Goal: Task Accomplishment & Management: Manage account settings

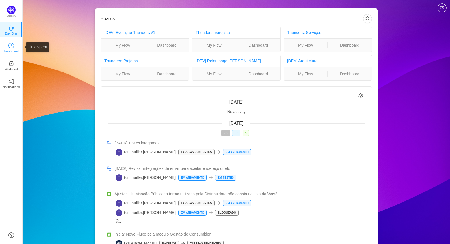
click at [12, 44] on icon "icon: clock-circle" at bounding box center [11, 46] width 6 height 6
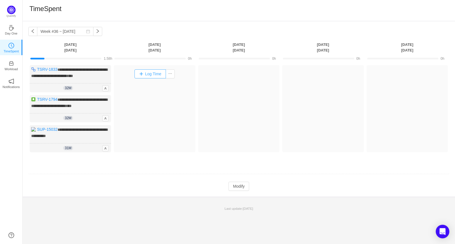
click at [147, 75] on button "Log Time" at bounding box center [149, 73] width 31 height 9
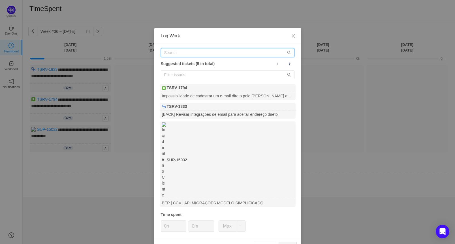
click at [184, 56] on input "text" at bounding box center [228, 52] width 134 height 9
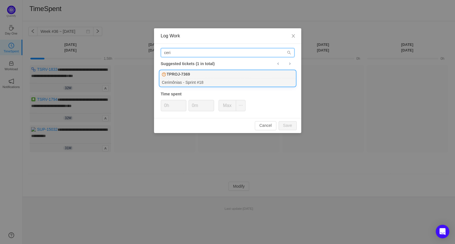
type input "ceri"
click at [235, 76] on div "TPROJ-7369" at bounding box center [228, 74] width 136 height 8
click at [179, 80] on div "Cerimônias - Sprint #18" at bounding box center [228, 82] width 136 height 8
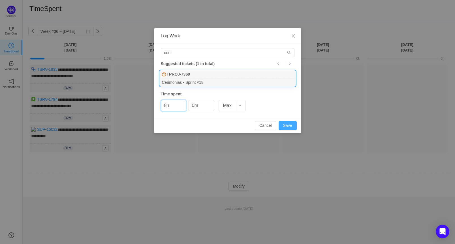
click at [293, 124] on button "Save" at bounding box center [287, 125] width 18 height 9
type input "0h"
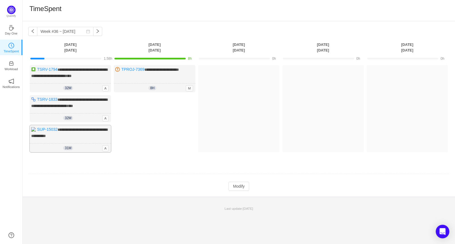
click at [84, 139] on div "**********" at bounding box center [70, 138] width 81 height 27
click at [68, 131] on div "**********" at bounding box center [70, 138] width 81 height 27
click at [67, 128] on span "**********" at bounding box center [69, 133] width 76 height 10
click at [86, 128] on span "**********" at bounding box center [69, 133] width 76 height 10
click at [45, 128] on link "SUP-15032" at bounding box center [47, 129] width 20 height 5
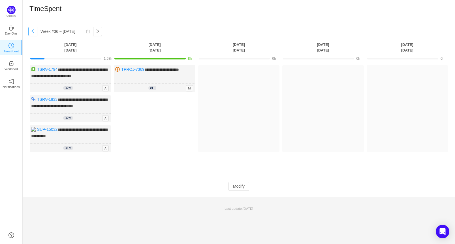
click at [32, 33] on button "button" at bounding box center [32, 31] width 9 height 9
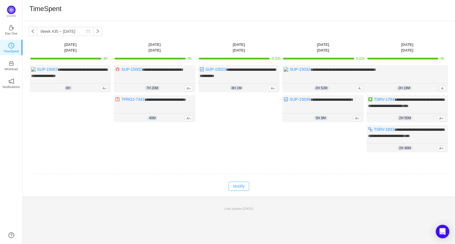
click at [234, 185] on button "Modify" at bounding box center [238, 186] width 21 height 9
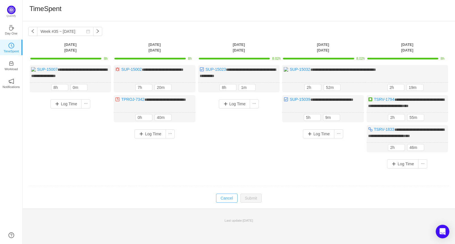
click at [229, 197] on button "Cancel" at bounding box center [227, 198] width 22 height 9
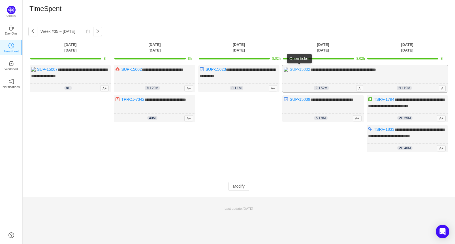
click at [297, 68] on link "SUP-15032" at bounding box center [299, 69] width 20 height 5
click at [93, 33] on button "button" at bounding box center [97, 31] width 9 height 9
type input "Week #36 ~ [DATE]"
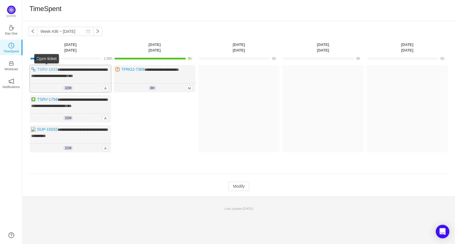
click at [49, 68] on link "TSRV-1833" at bounding box center [47, 69] width 20 height 5
click at [45, 128] on link "SUP-15032" at bounding box center [47, 129] width 20 height 5
click at [240, 186] on button "Modify" at bounding box center [238, 186] width 21 height 9
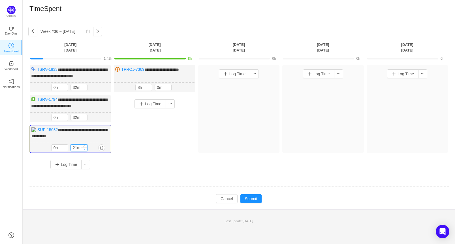
click at [83, 147] on span "Decrease Value" at bounding box center [84, 149] width 6 height 4
click at [77, 147] on input "21m" at bounding box center [79, 148] width 16 height 6
type input "0m"
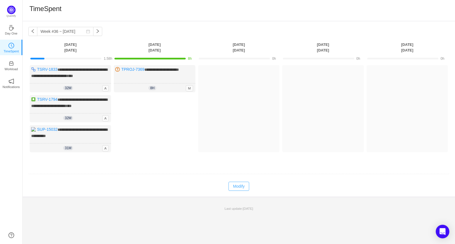
click at [231, 182] on button "Modify" at bounding box center [238, 186] width 21 height 9
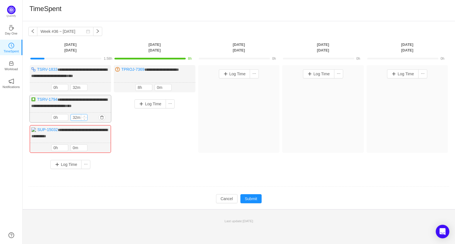
click at [78, 117] on input "32m" at bounding box center [79, 117] width 16 height 6
click at [102, 115] on button "button" at bounding box center [101, 117] width 7 height 7
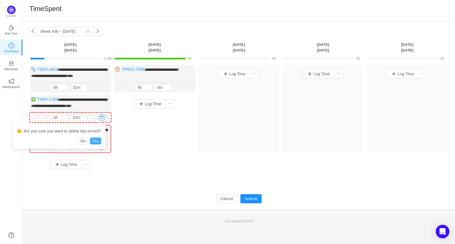
click at [95, 141] on button "Yes" at bounding box center [95, 141] width 11 height 7
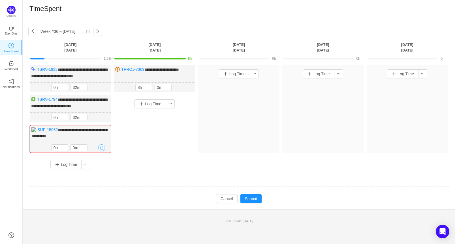
click at [101, 146] on button "button" at bounding box center [101, 147] width 7 height 7
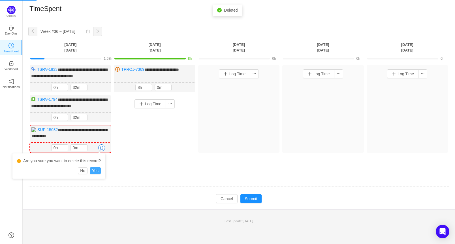
click at [94, 169] on button "Yes" at bounding box center [95, 170] width 11 height 7
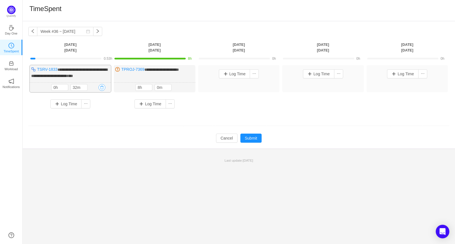
click at [101, 88] on button "button" at bounding box center [101, 87] width 7 height 7
click at [96, 112] on button "Yes" at bounding box center [95, 111] width 11 height 7
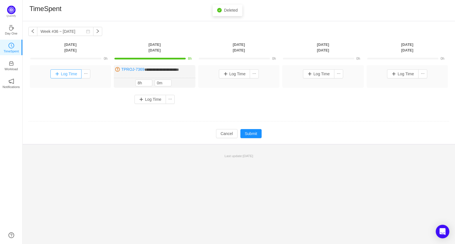
click at [66, 75] on button "Log Time" at bounding box center [65, 73] width 31 height 9
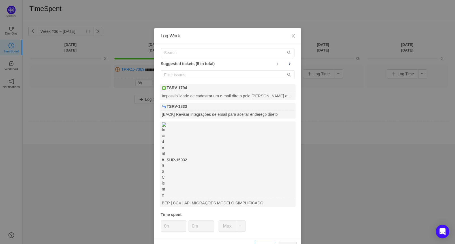
click at [263, 242] on button "Cancel" at bounding box center [266, 246] width 22 height 9
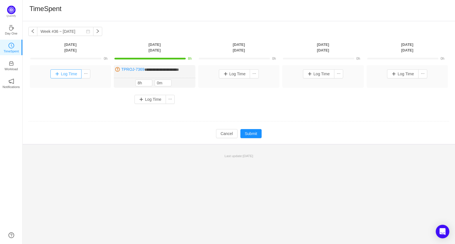
click at [63, 73] on button "Log Time" at bounding box center [65, 73] width 31 height 9
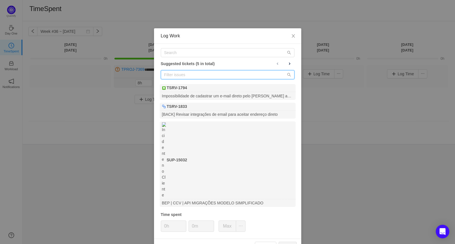
click at [181, 76] on input "text" at bounding box center [228, 74] width 134 height 9
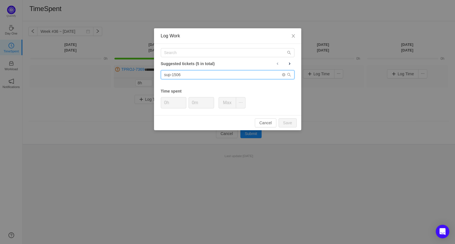
type input "sup-15068"
click at [185, 74] on input "sup-15068" at bounding box center [228, 74] width 134 height 9
click at [189, 73] on input "sup-15068" at bounding box center [228, 74] width 134 height 9
drag, startPoint x: 193, startPoint y: 73, endPoint x: 148, endPoint y: 70, distance: 45.4
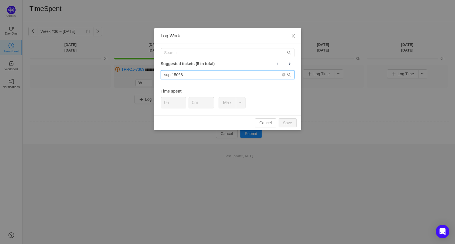
click at [148, 70] on div "Log Work Suggested tickets (5 in total) sup-15068 Time spent 0h 0m Max Cancel S…" at bounding box center [227, 122] width 455 height 244
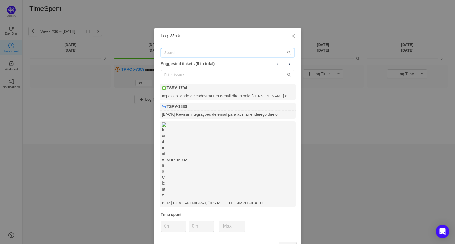
click at [175, 55] on input "text" at bounding box center [228, 52] width 134 height 9
paste input "sup-15068"
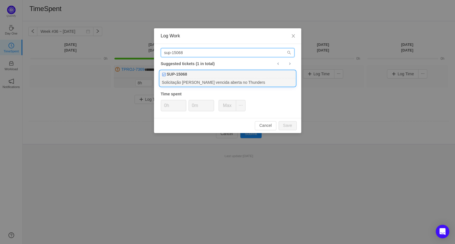
type input "sup-15068"
click at [209, 76] on div "SUP-15068" at bounding box center [228, 74] width 136 height 8
click at [208, 105] on span "Increase Value" at bounding box center [211, 103] width 6 height 7
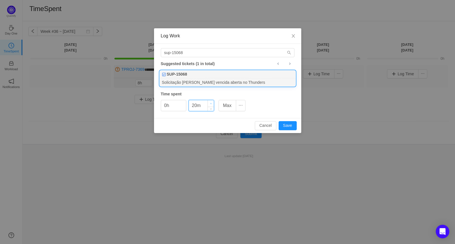
click at [208, 105] on span "Increase Value" at bounding box center [211, 103] width 6 height 7
click at [200, 104] on input "20m" at bounding box center [201, 105] width 25 height 11
drag, startPoint x: 200, startPoint y: 104, endPoint x: 192, endPoint y: 105, distance: 7.4
click at [192, 105] on input "20m" at bounding box center [201, 105] width 25 height 11
type input "m"
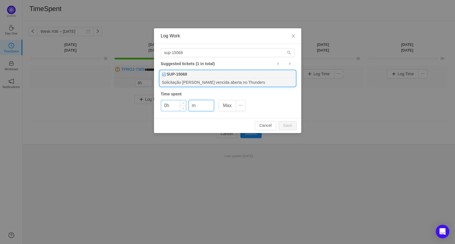
click at [172, 104] on input "0h" at bounding box center [173, 105] width 25 height 11
click at [293, 128] on button "Save" at bounding box center [287, 125] width 18 height 9
type input "0h"
type input "0m"
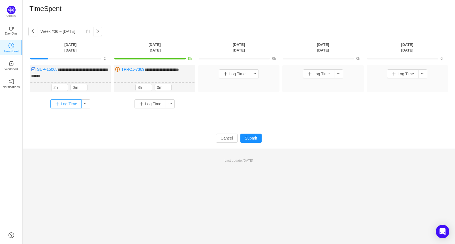
click at [65, 103] on button "Log Time" at bounding box center [65, 103] width 31 height 9
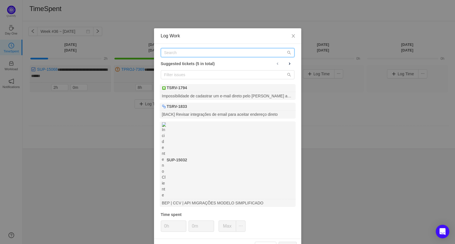
click at [181, 52] on input "text" at bounding box center [228, 52] width 134 height 9
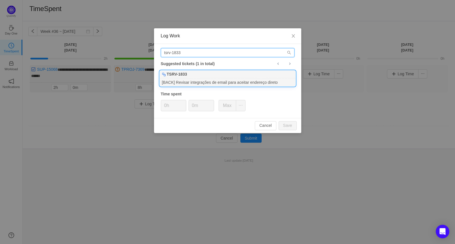
type input "tsrv-1833"
click at [239, 83] on div "[BACK] Revisar integrações de email para aceitar endereço direto" at bounding box center [228, 82] width 136 height 8
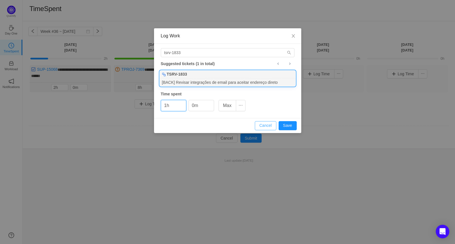
click at [266, 124] on button "Cancel" at bounding box center [266, 125] width 22 height 9
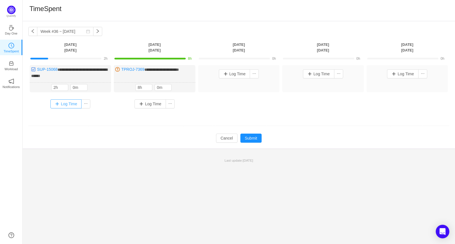
click at [66, 103] on button "Log Time" at bounding box center [65, 103] width 31 height 9
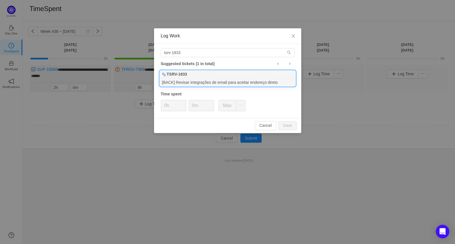
click at [186, 78] on div "TSRV-1833" at bounding box center [228, 74] width 136 height 8
click at [287, 126] on button "Save" at bounding box center [287, 125] width 18 height 9
type input "0h"
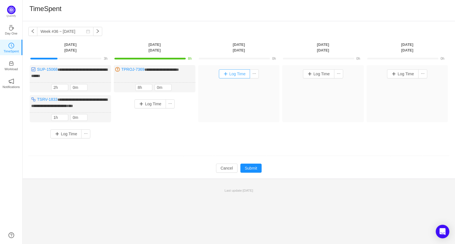
click at [243, 73] on button "Log Time" at bounding box center [234, 73] width 31 height 9
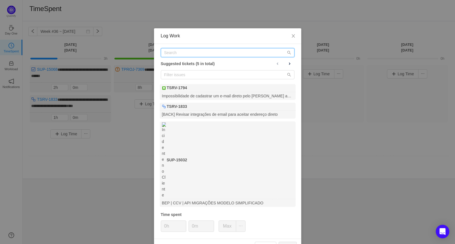
click at [205, 52] on input "text" at bounding box center [228, 52] width 134 height 9
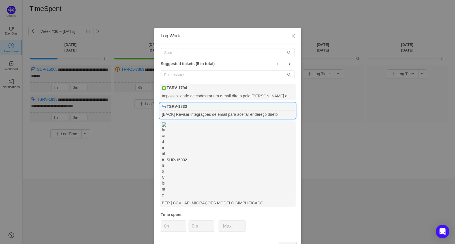
click at [216, 108] on div "TSRV-1833" at bounding box center [228, 107] width 136 height 8
click at [289, 242] on button "Save" at bounding box center [287, 246] width 18 height 9
type input "0h"
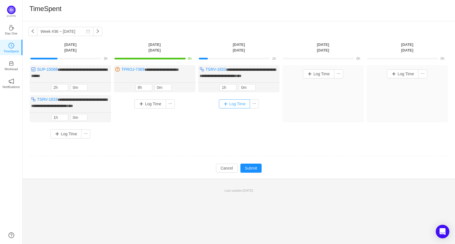
click at [239, 103] on button "Log Time" at bounding box center [234, 103] width 31 height 9
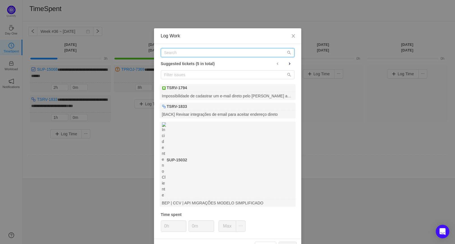
click at [189, 55] on input "text" at bounding box center [228, 52] width 134 height 9
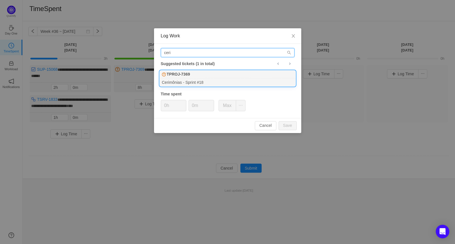
type input "ceri"
click at [197, 82] on div "Cerimônias - Sprint #18" at bounding box center [228, 82] width 136 height 8
click at [177, 106] on input "0h" at bounding box center [173, 105] width 25 height 11
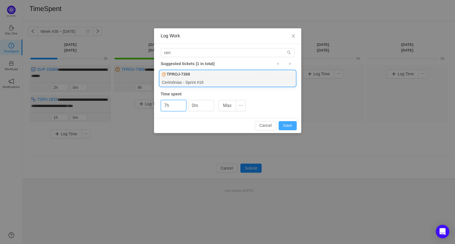
click at [296, 122] on button "Save" at bounding box center [287, 125] width 18 height 9
type input "0h"
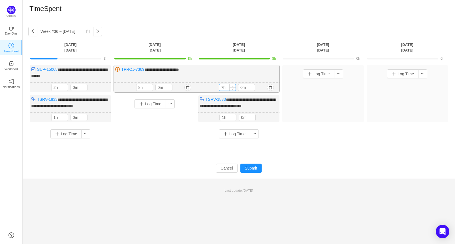
click at [227, 85] on input "7h" at bounding box center [227, 87] width 16 height 6
type input "5h"
click at [330, 110] on div "Log Time" at bounding box center [322, 93] width 81 height 57
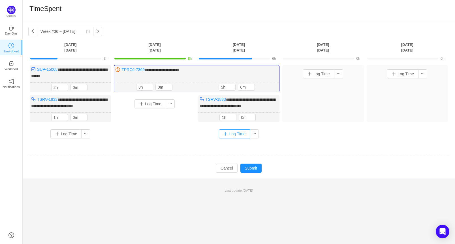
click at [233, 134] on button "Log Time" at bounding box center [234, 133] width 31 height 9
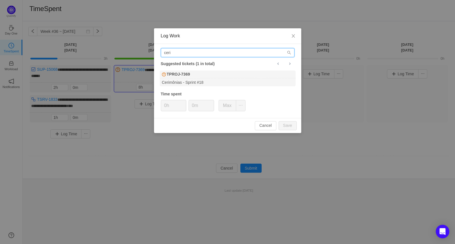
click at [218, 50] on input "ceri" at bounding box center [228, 52] width 134 height 9
click at [218, 49] on input "ceri" at bounding box center [228, 52] width 134 height 9
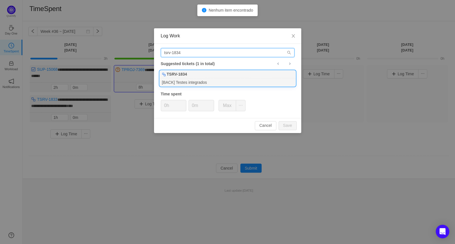
type input "tsrv-1834"
click at [195, 79] on div "[BACK] Testes integrados" at bounding box center [228, 82] width 136 height 8
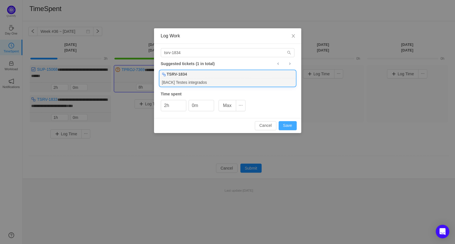
click at [290, 128] on button "Save" at bounding box center [287, 125] width 18 height 9
type input "0h"
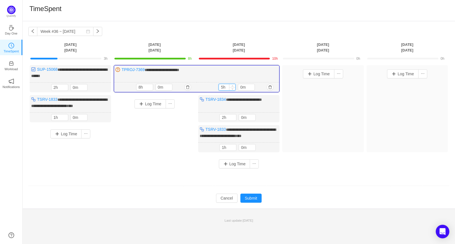
click at [225, 86] on input "5h" at bounding box center [227, 87] width 16 height 6
click at [321, 125] on div "Log Time" at bounding box center [322, 108] width 81 height 87
click at [228, 85] on input "3h" at bounding box center [227, 87] width 16 height 6
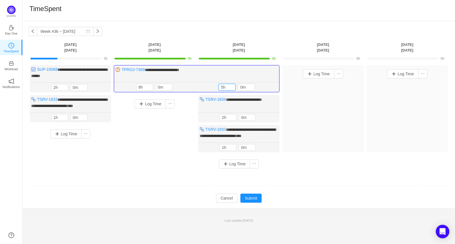
type input "5h"
click at [315, 111] on div "Log Time" at bounding box center [322, 108] width 81 height 87
click at [254, 196] on button "Submit" at bounding box center [251, 198] width 22 height 9
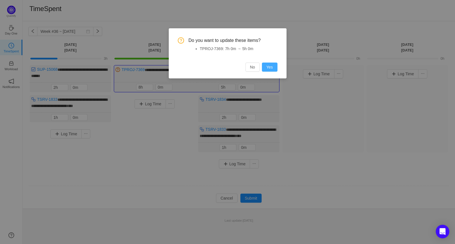
click at [274, 68] on button "Yes" at bounding box center [270, 67] width 16 height 9
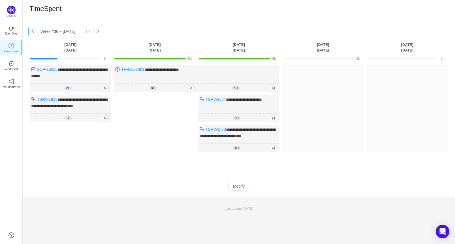
click at [35, 30] on button "button" at bounding box center [32, 31] width 9 height 9
type input "Week #35 ~ [DATE]"
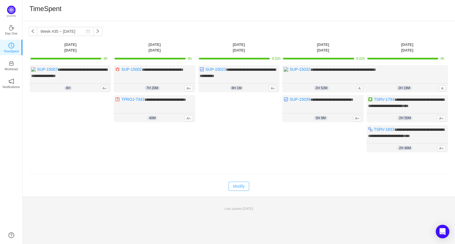
click at [243, 186] on button "Modify" at bounding box center [238, 186] width 21 height 9
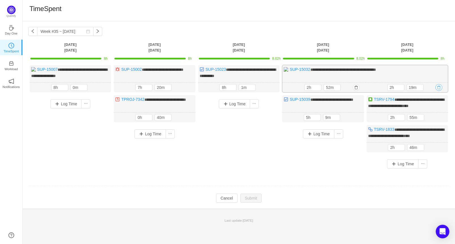
click at [441, 87] on button "button" at bounding box center [438, 87] width 7 height 7
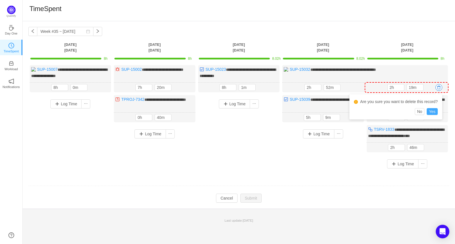
click at [433, 108] on button "Yes" at bounding box center [431, 111] width 11 height 7
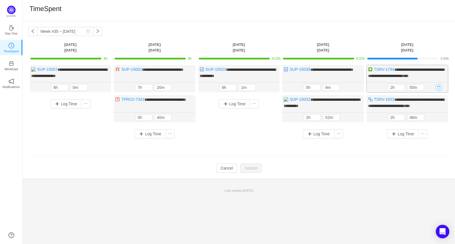
click at [438, 87] on button "button" at bounding box center [438, 87] width 7 height 7
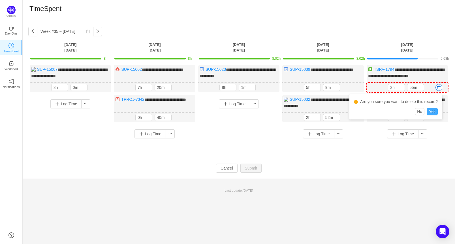
click at [432, 111] on button "Yes" at bounding box center [431, 111] width 11 height 7
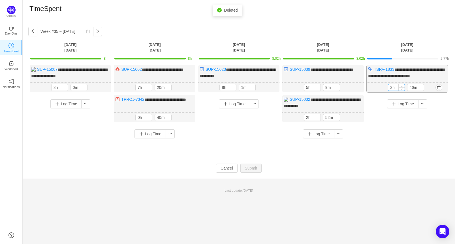
click at [396, 87] on input "2h" at bounding box center [396, 87] width 16 height 6
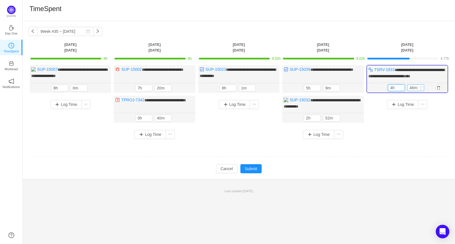
type input "4h"
click at [417, 88] on input "46m" at bounding box center [415, 88] width 16 height 6
type input "m"
click at [414, 130] on div "Log Time" at bounding box center [406, 114] width 81 height 37
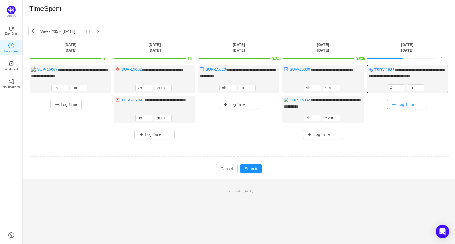
click at [401, 103] on button "Log Time" at bounding box center [402, 104] width 31 height 9
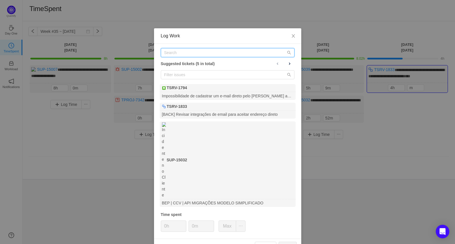
click at [183, 52] on input "text" at bounding box center [228, 52] width 134 height 9
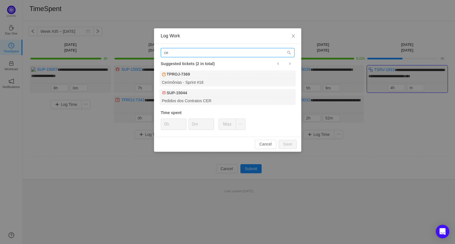
type input "c"
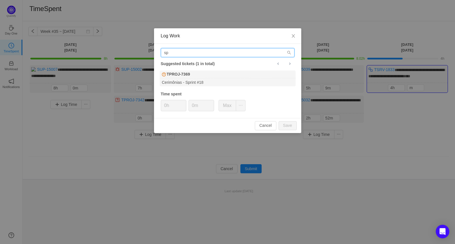
type input "s"
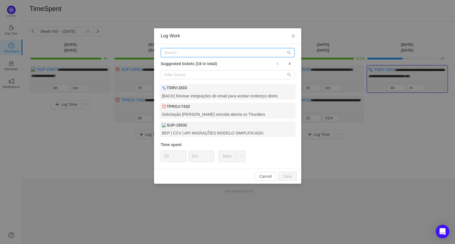
click at [201, 49] on input "text" at bounding box center [228, 52] width 134 height 9
paste input "TPROJ-7288"
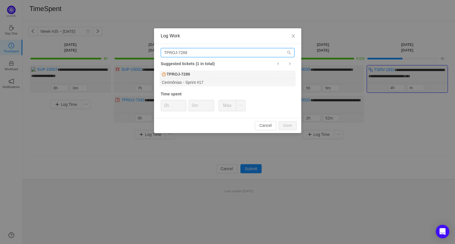
type input "TPROJ-7288"
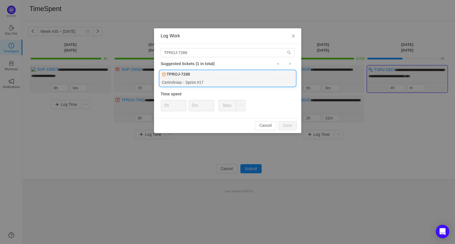
click at [183, 83] on div "Cerimônias - Sprint #17" at bounding box center [228, 82] width 136 height 8
click at [293, 123] on button "Save" at bounding box center [287, 125] width 18 height 9
type input "0h"
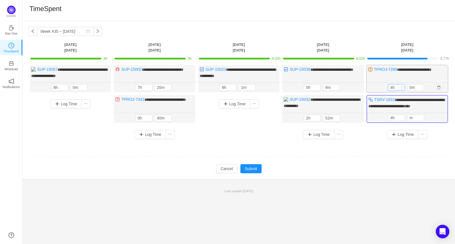
click at [394, 88] on input "4h" at bounding box center [396, 87] width 16 height 6
type input "4h"
click at [412, 89] on input "0m" at bounding box center [415, 87] width 16 height 6
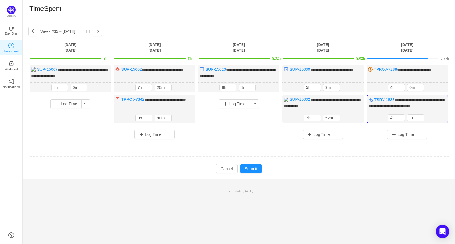
click at [413, 160] on td at bounding box center [238, 156] width 421 height 14
click at [402, 175] on div "**********" at bounding box center [239, 100] width 432 height 158
click at [396, 115] on input "4h" at bounding box center [396, 118] width 16 height 6
type input "4h"
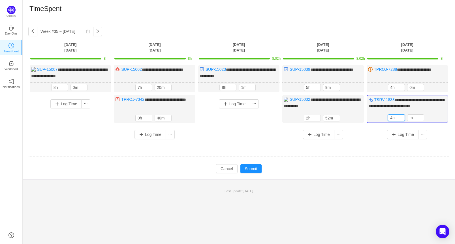
click at [382, 164] on td "Modify Cancel Submit" at bounding box center [238, 169] width 421 height 10
click at [243, 169] on button "Submit" at bounding box center [251, 168] width 22 height 9
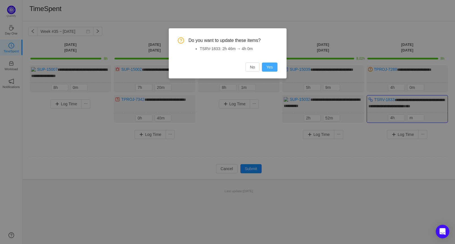
click at [268, 67] on button "Yes" at bounding box center [270, 67] width 16 height 9
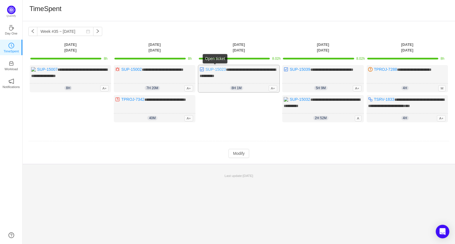
click at [220, 69] on link "SUP-15023" at bounding box center [215, 69] width 20 height 5
click at [235, 151] on button "Modify" at bounding box center [238, 153] width 21 height 9
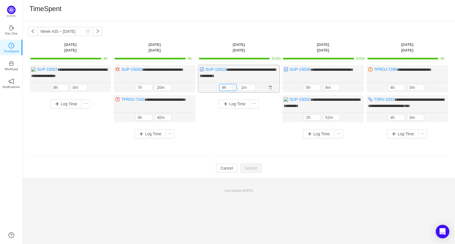
click at [225, 86] on input "8h" at bounding box center [228, 87] width 16 height 6
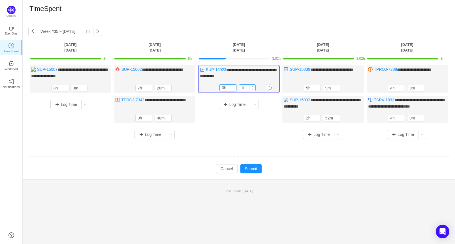
type input "3h"
click at [248, 88] on input "1m" at bounding box center [247, 88] width 16 height 6
type input "0m"
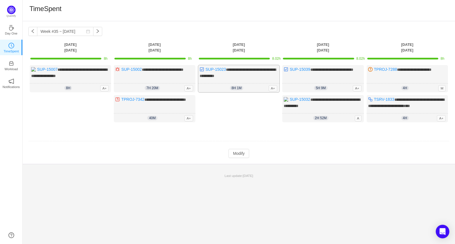
click at [235, 88] on span "8h 1m" at bounding box center [236, 88] width 13 height 5
click at [236, 151] on button "Modify" at bounding box center [238, 153] width 21 height 9
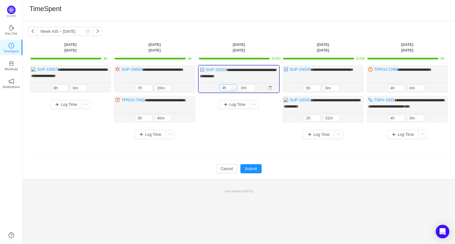
click at [231, 86] on span "Increase Value" at bounding box center [233, 87] width 6 height 4
click at [232, 89] on span "Decrease Value" at bounding box center [233, 89] width 6 height 4
type input "3h"
click at [232, 89] on span "Decrease Value" at bounding box center [233, 89] width 6 height 4
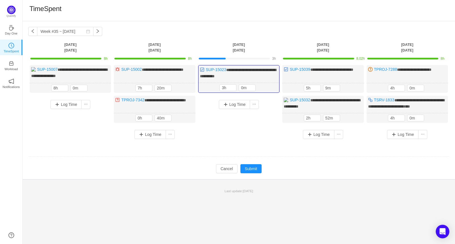
click at [252, 139] on div "**********" at bounding box center [238, 104] width 421 height 78
click at [299, 100] on link "SUP-15032" at bounding box center [299, 100] width 20 height 5
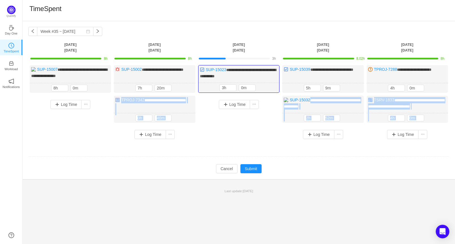
drag, startPoint x: 338, startPoint y: 106, endPoint x: 248, endPoint y: 124, distance: 91.6
click at [242, 112] on div "**********" at bounding box center [238, 104] width 421 height 78
click at [268, 106] on div "Log Time" at bounding box center [238, 104] width 78 height 9
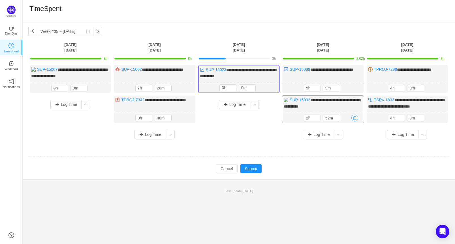
click at [355, 115] on button "button" at bounding box center [354, 118] width 7 height 7
click at [348, 140] on button "Yes" at bounding box center [347, 141] width 11 height 7
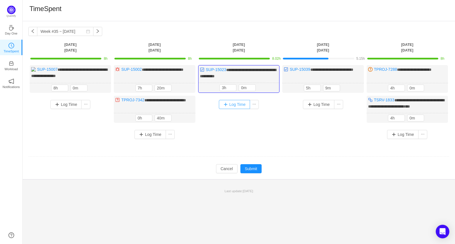
click at [239, 104] on button "Log Time" at bounding box center [234, 104] width 31 height 9
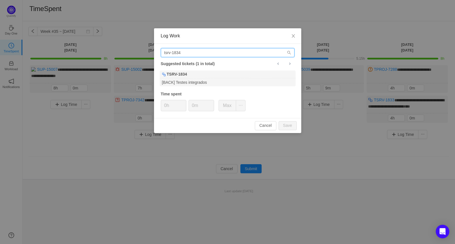
click at [180, 51] on input "tsrv-1834" at bounding box center [228, 52] width 134 height 9
paste input "TPROJ-7357"
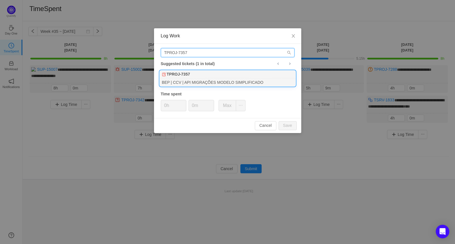
type input "TPROJ-7357"
click at [217, 78] on div "TPROJ-7357" at bounding box center [228, 74] width 136 height 8
click at [295, 127] on button "Save" at bounding box center [287, 125] width 18 height 9
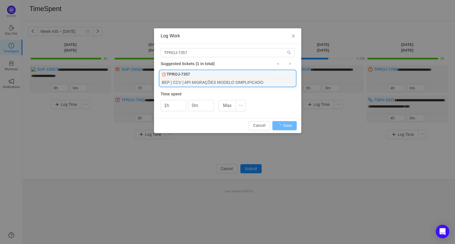
type input "0h"
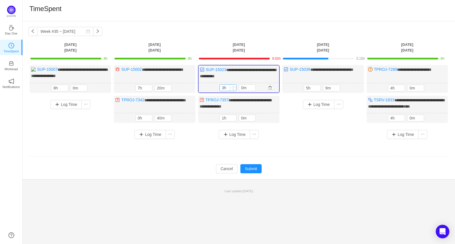
click at [226, 86] on input "3h" at bounding box center [228, 88] width 16 height 6
type input "3h"
click at [295, 142] on td "**********" at bounding box center [238, 106] width 421 height 86
click at [186, 88] on button "button" at bounding box center [186, 88] width 7 height 7
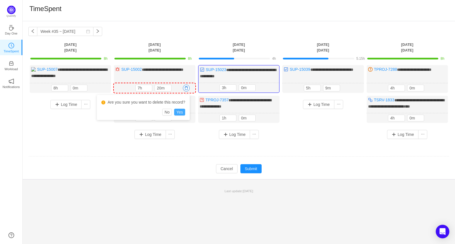
click at [177, 112] on button "Yes" at bounding box center [179, 112] width 11 height 7
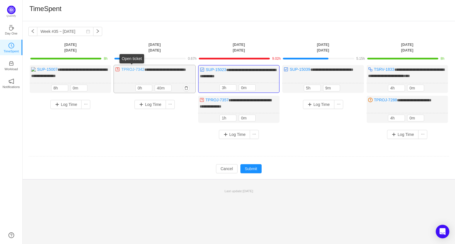
click at [132, 68] on link "TPROJ-7342" at bounding box center [132, 69] width 23 height 5
click at [140, 88] on input "0h" at bounding box center [144, 88] width 16 height 6
type input "4h"
click at [177, 133] on div "**********" at bounding box center [238, 104] width 421 height 78
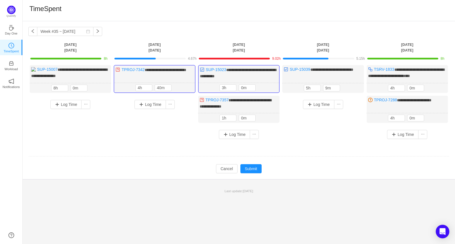
click at [186, 143] on td "**********" at bounding box center [238, 106] width 421 height 86
click at [162, 86] on input "40m" at bounding box center [163, 88] width 16 height 6
type input "0m"
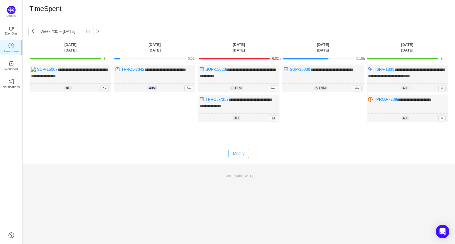
click at [239, 155] on button "Modify" at bounding box center [238, 153] width 21 height 9
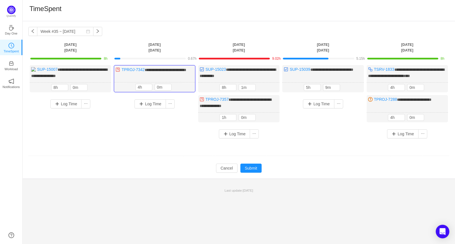
click at [169, 151] on td at bounding box center [238, 156] width 421 height 14
click at [140, 88] on input "4h" at bounding box center [144, 87] width 16 height 6
type input "4h"
click at [167, 138] on div "**********" at bounding box center [238, 104] width 421 height 78
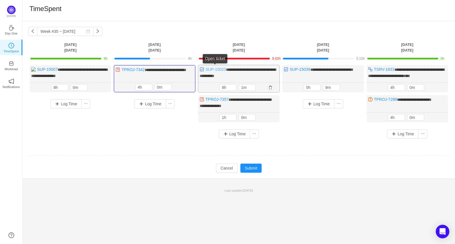
click at [213, 70] on link "SUP-15023" at bounding box center [215, 69] width 20 height 5
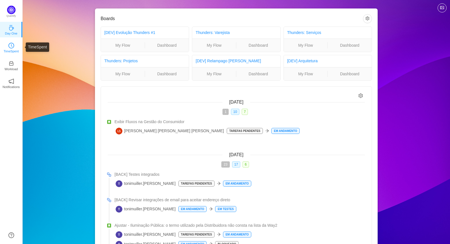
click at [12, 46] on icon "icon: clock-circle" at bounding box center [11, 46] width 6 height 6
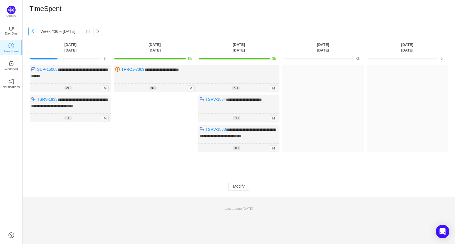
click at [32, 32] on button "button" at bounding box center [32, 31] width 9 height 9
type input "Week #35 ~ [DATE]"
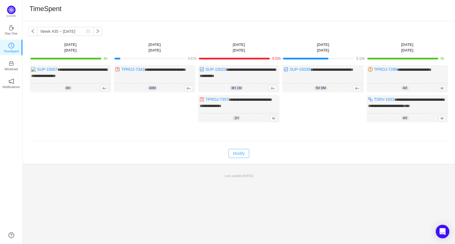
click at [235, 150] on button "Modify" at bounding box center [238, 153] width 21 height 9
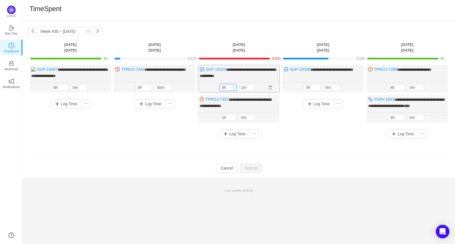
click at [227, 86] on input "8h" at bounding box center [228, 87] width 16 height 6
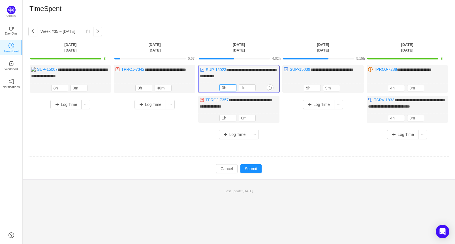
type input "3h"
click at [250, 83] on div "3h 1m 3h 1m" at bounding box center [238, 88] width 81 height 10
click at [251, 85] on span "Increase Value" at bounding box center [252, 87] width 6 height 4
click at [252, 86] on icon "icon: up" at bounding box center [253, 87] width 2 height 2
click at [247, 87] on input "21m" at bounding box center [247, 88] width 16 height 6
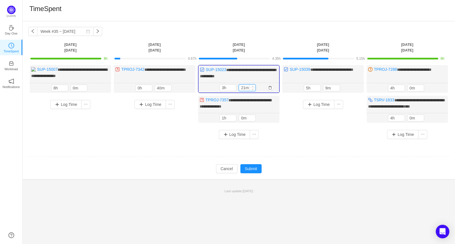
click at [247, 87] on input "21m" at bounding box center [247, 88] width 16 height 6
type input "0m"
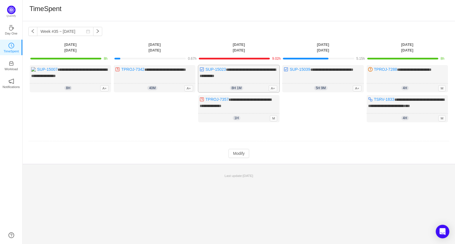
click at [235, 87] on span "8h 1m" at bounding box center [236, 88] width 13 height 5
click at [237, 149] on button "Modify" at bounding box center [238, 153] width 21 height 9
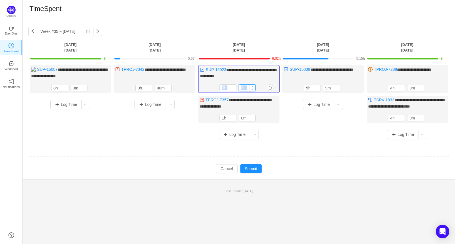
click at [247, 87] on input "0m" at bounding box center [247, 88] width 16 height 6
click at [254, 166] on button "Submit" at bounding box center [251, 168] width 22 height 9
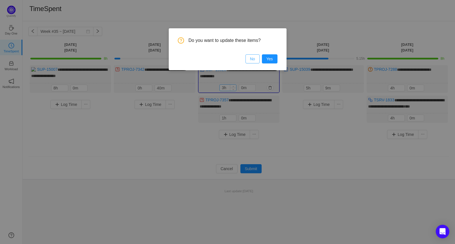
drag, startPoint x: 249, startPoint y: 60, endPoint x: 227, endPoint y: 86, distance: 34.0
click at [249, 60] on button "No" at bounding box center [252, 58] width 14 height 9
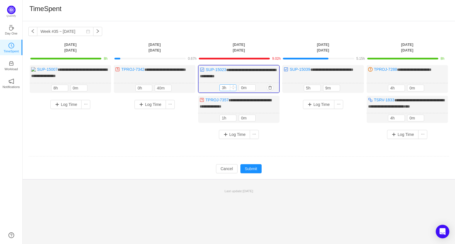
click at [230, 87] on div at bounding box center [233, 88] width 6 height 6
click at [234, 84] on div "3h" at bounding box center [227, 87] width 17 height 7
click at [234, 85] on span "Increase Value" at bounding box center [233, 87] width 6 height 4
type input "3h"
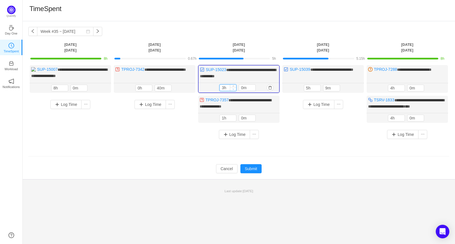
click at [233, 89] on icon "icon: down" at bounding box center [233, 89] width 2 height 1
click at [252, 167] on button "Submit" at bounding box center [251, 168] width 22 height 9
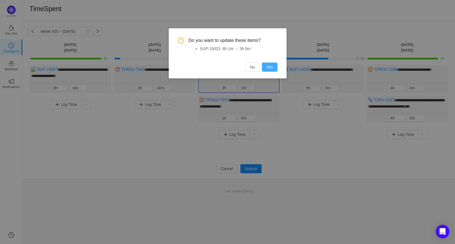
click at [272, 66] on button "Yes" at bounding box center [270, 67] width 16 height 9
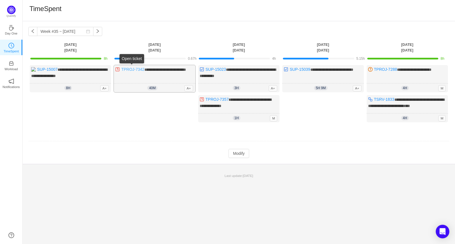
click at [136, 70] on link "TPROJ-7342" at bounding box center [132, 69] width 23 height 5
click at [236, 152] on button "Modify" at bounding box center [238, 153] width 21 height 9
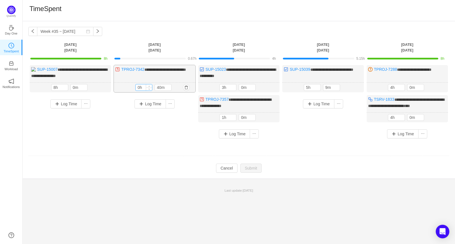
click at [142, 88] on input "0h" at bounding box center [144, 87] width 16 height 6
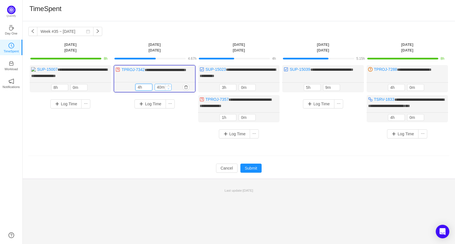
type input "4h"
type input "0m"
click at [169, 88] on icon "icon: down" at bounding box center [168, 88] width 2 height 2
click at [168, 144] on td "**********" at bounding box center [238, 106] width 421 height 86
click at [246, 166] on button "Submit" at bounding box center [251, 168] width 22 height 9
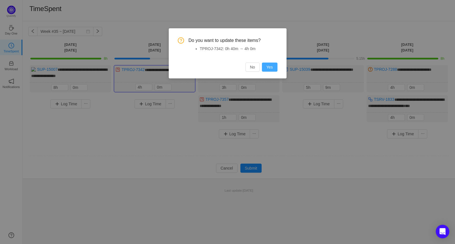
click at [270, 66] on button "Yes" at bounding box center [270, 67] width 16 height 9
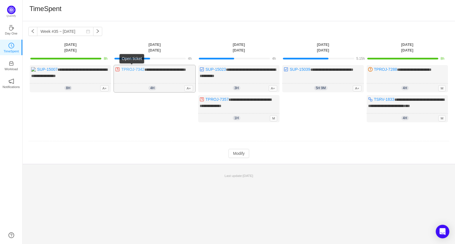
click at [135, 70] on link "TPROJ-7342" at bounding box center [132, 69] width 23 height 5
click at [44, 68] on link "SUP-15007" at bounding box center [47, 69] width 20 height 5
click at [246, 150] on button "Modify" at bounding box center [238, 153] width 21 height 9
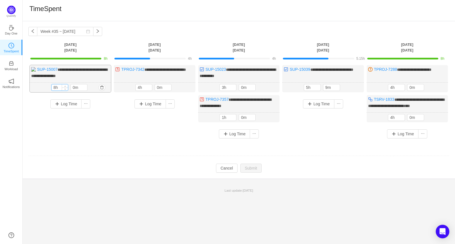
click at [61, 86] on input "8h" at bounding box center [59, 87] width 16 height 6
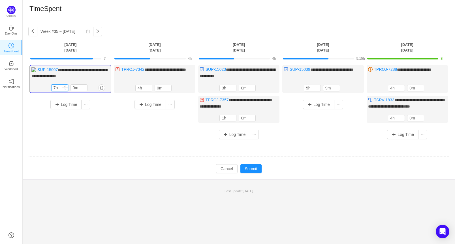
click at [65, 88] on icon "icon: down" at bounding box center [65, 89] width 2 height 2
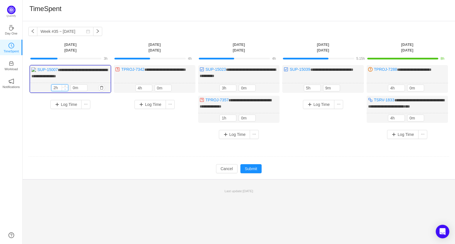
click at [65, 88] on icon "icon: down" at bounding box center [65, 89] width 2 height 2
type input "0h"
click at [65, 88] on icon "icon: down" at bounding box center [65, 89] width 2 height 2
click at [83, 85] on span "Increase Value" at bounding box center [84, 87] width 6 height 4
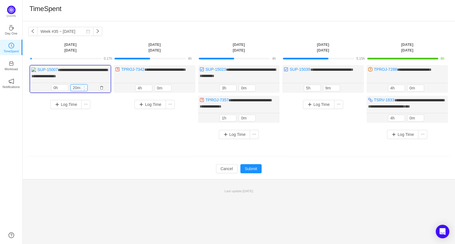
click at [85, 86] on span "Increase Value" at bounding box center [84, 87] width 6 height 4
type input "40m"
click at [85, 86] on span "Increase Value" at bounding box center [84, 87] width 6 height 4
click at [114, 130] on div "Log Time" at bounding box center [154, 114] width 81 height 37
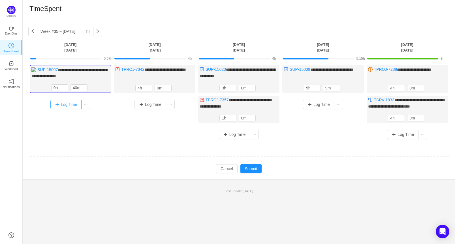
click at [76, 106] on button "Log Time" at bounding box center [65, 104] width 31 height 9
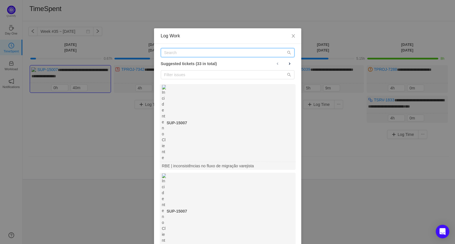
click at [199, 51] on input "text" at bounding box center [228, 52] width 134 height 9
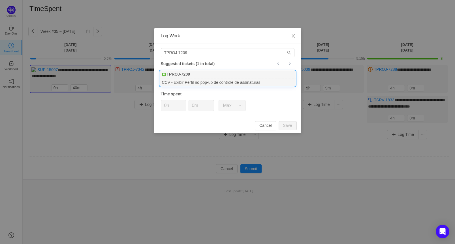
click at [179, 73] on b "TPROJ-7209" at bounding box center [178, 74] width 23 height 6
click at [191, 52] on input "TPROJ-7209" at bounding box center [228, 52] width 134 height 9
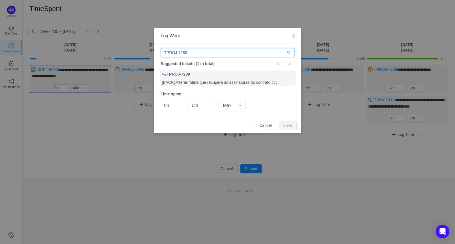
type input "TPROJ-7289"
drag, startPoint x: 170, startPoint y: 106, endPoint x: 173, endPoint y: 105, distance: 3.3
click at [169, 106] on input "0h" at bounding box center [173, 105] width 25 height 11
click at [183, 104] on icon "icon: up" at bounding box center [183, 104] width 2 height 2
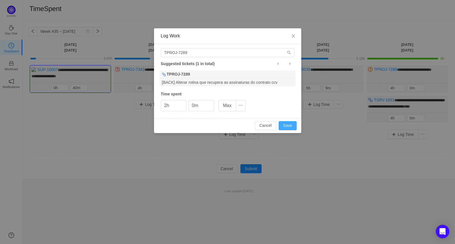
click at [287, 125] on button "Save" at bounding box center [287, 125] width 18 height 9
type input "0h"
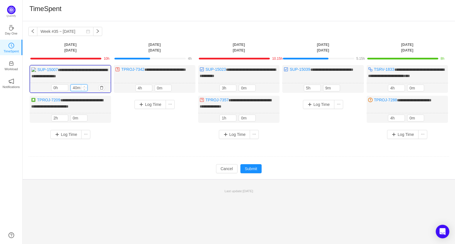
click at [76, 86] on input "40m" at bounding box center [79, 88] width 16 height 6
click at [85, 88] on span "Decrease Value" at bounding box center [84, 89] width 6 height 4
type input "40m"
click at [85, 85] on span "Increase Value" at bounding box center [84, 87] width 6 height 4
click at [69, 134] on button "Log Time" at bounding box center [65, 134] width 31 height 9
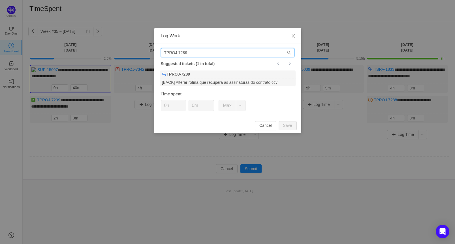
click at [197, 54] on input "TPROJ-7289" at bounding box center [228, 52] width 134 height 9
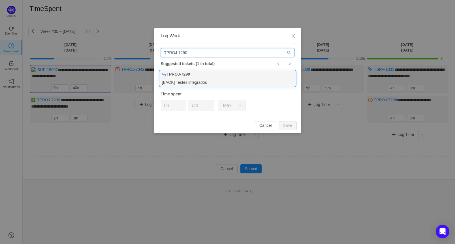
type input "TPROJ-7290"
click at [197, 84] on div "[BACK] Testes integrados" at bounding box center [228, 82] width 136 height 8
click at [183, 103] on icon "icon: up" at bounding box center [183, 104] width 2 height 2
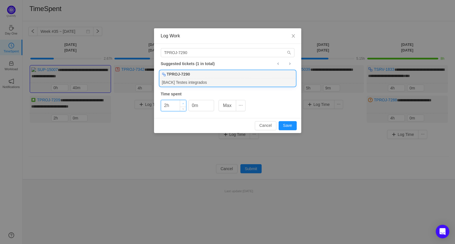
click at [183, 103] on icon "icon: up" at bounding box center [183, 104] width 2 height 2
click at [285, 127] on button "Save" at bounding box center [287, 125] width 18 height 9
type input "0h"
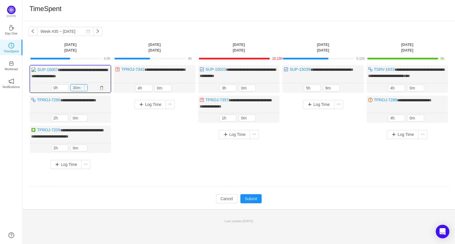
click at [83, 88] on span "Decrease Value" at bounding box center [84, 89] width 6 height 4
type input "40m"
click at [85, 85] on span "Increase Value" at bounding box center [84, 87] width 6 height 4
click at [257, 196] on button "Submit" at bounding box center [251, 198] width 22 height 9
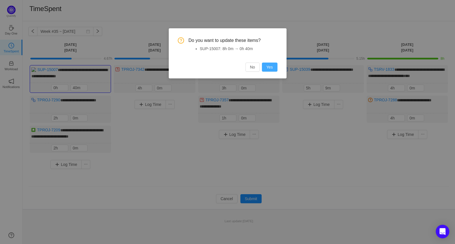
click at [273, 67] on button "Yes" at bounding box center [270, 67] width 16 height 9
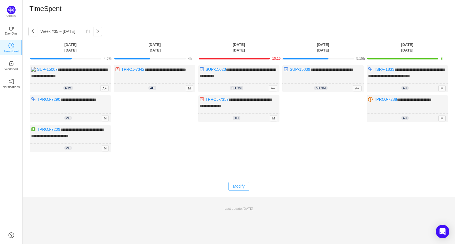
click at [240, 184] on button "Modify" at bounding box center [238, 186] width 21 height 9
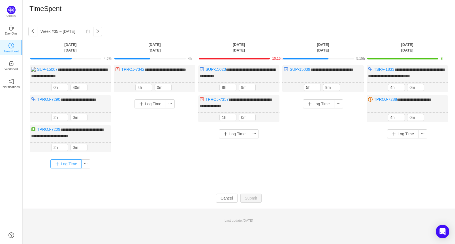
click at [65, 163] on button "Log Time" at bounding box center [65, 163] width 31 height 9
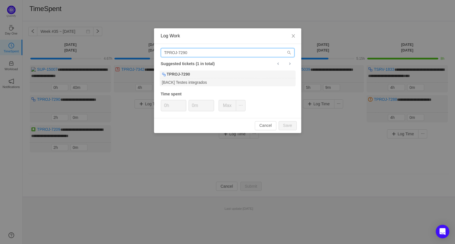
click at [186, 52] on input "TPROJ-7290" at bounding box center [228, 52] width 134 height 9
paste input "89"
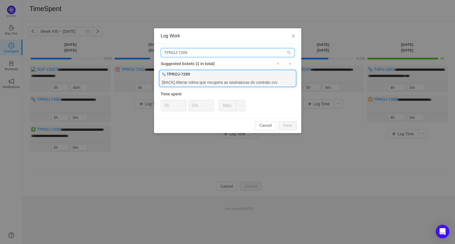
type input "TPROJ-7289"
click at [181, 82] on div "[BACK] Alterar rotina que recupera as assinaturas do contrato ccv" at bounding box center [228, 82] width 136 height 8
click at [291, 123] on button "Save" at bounding box center [287, 125] width 18 height 9
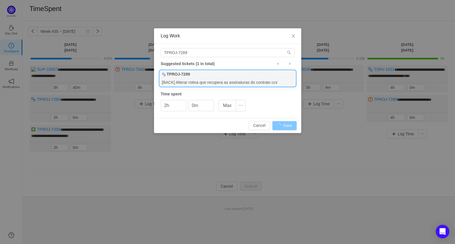
type input "0h"
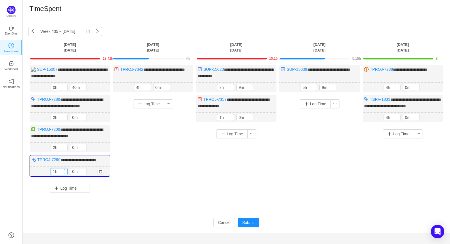
click at [64, 172] on icon "icon: down" at bounding box center [65, 173] width 2 height 2
click at [65, 171] on span "Decrease Value" at bounding box center [64, 173] width 6 height 4
click at [66, 168] on span "Increase Value" at bounding box center [64, 170] width 6 height 4
type input "2h"
click at [66, 168] on span "Increase Value" at bounding box center [64, 170] width 6 height 4
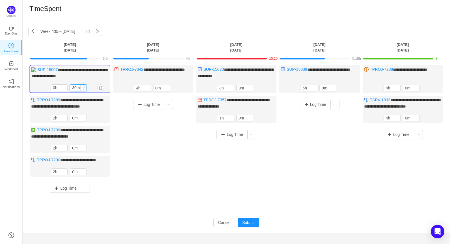
click at [83, 89] on span "Decrease Value" at bounding box center [84, 89] width 6 height 4
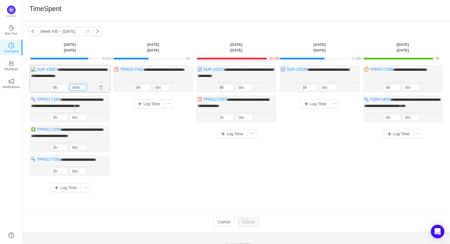
click at [83, 86] on icon "icon: up" at bounding box center [84, 86] width 2 height 2
click at [101, 145] on button "button" at bounding box center [101, 147] width 7 height 7
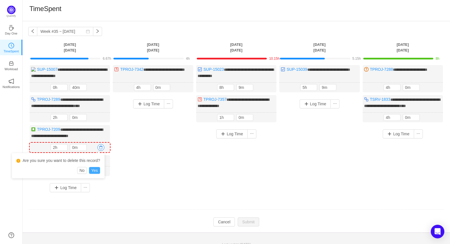
click at [96, 172] on button "Yes" at bounding box center [94, 170] width 11 height 7
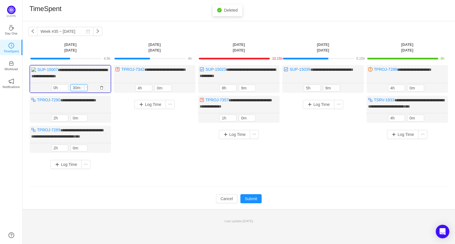
click at [84, 89] on icon "icon: down" at bounding box center [84, 89] width 2 height 2
click at [85, 84] on div "30m" at bounding box center [78, 87] width 17 height 7
type input "40m"
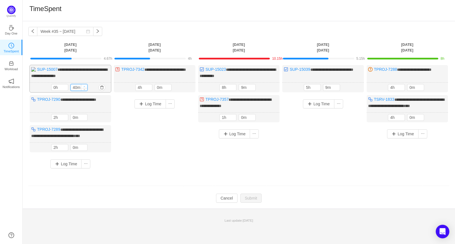
click at [86, 86] on span "Increase Value" at bounding box center [84, 86] width 6 height 4
click at [162, 153] on div "Log Time" at bounding box center [154, 127] width 81 height 64
click at [84, 147] on span "Decrease Value" at bounding box center [84, 149] width 6 height 4
click at [80, 145] on input "0m" at bounding box center [79, 147] width 16 height 6
click at [64, 145] on icon "icon: up" at bounding box center [65, 146] width 2 height 2
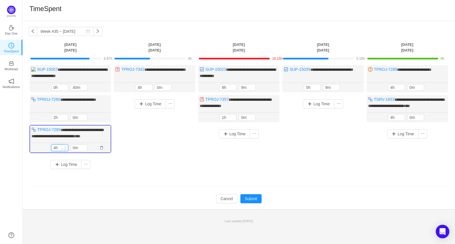
click at [65, 146] on icon "icon: up" at bounding box center [65, 147] width 2 height 2
click at [66, 147] on span "Decrease Value" at bounding box center [65, 149] width 6 height 4
type input "2h"
click at [66, 147] on span "Decrease Value" at bounding box center [65, 149] width 6 height 4
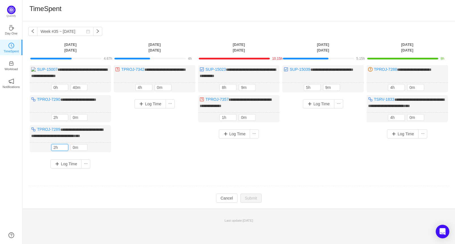
click at [180, 161] on div "**********" at bounding box center [238, 119] width 421 height 108
click at [61, 164] on button "Log Time" at bounding box center [65, 163] width 31 height 9
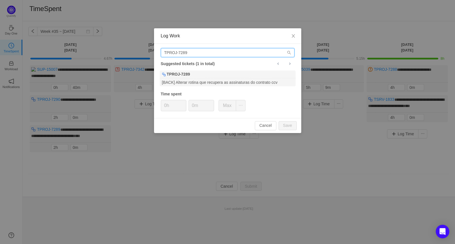
click at [191, 51] on input "TPROJ-7289" at bounding box center [228, 52] width 134 height 9
paste input "331"
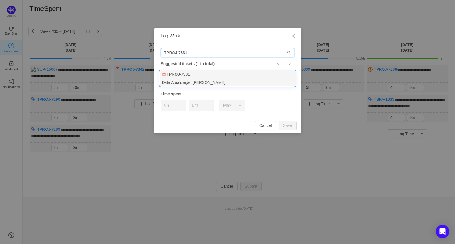
type input "TPROJ-7331"
click at [190, 76] on div "TPROJ-7331" at bounding box center [228, 74] width 136 height 8
click at [285, 126] on button "Save" at bounding box center [287, 125] width 18 height 9
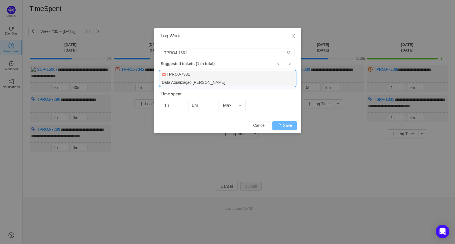
type input "0h"
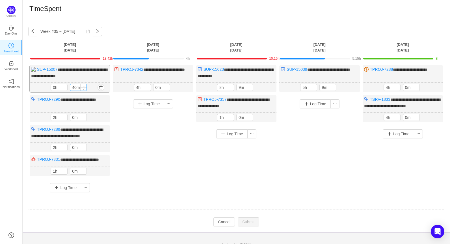
click at [79, 87] on input "40m" at bounding box center [78, 87] width 16 height 6
click at [83, 89] on span "Decrease Value" at bounding box center [84, 89] width 6 height 4
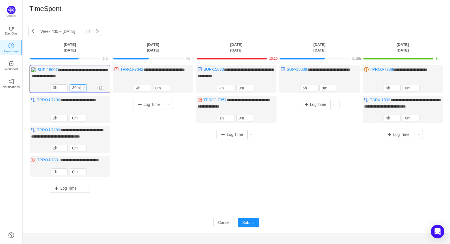
type input "20m"
click at [84, 87] on span "Decrease Value" at bounding box center [84, 89] width 6 height 4
click at [257, 225] on button "Submit" at bounding box center [249, 222] width 22 height 9
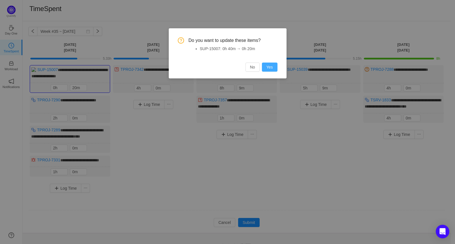
click at [271, 63] on button "Yes" at bounding box center [270, 67] width 16 height 9
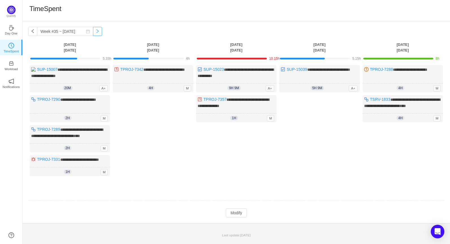
click at [93, 32] on button "button" at bounding box center [97, 31] width 9 height 9
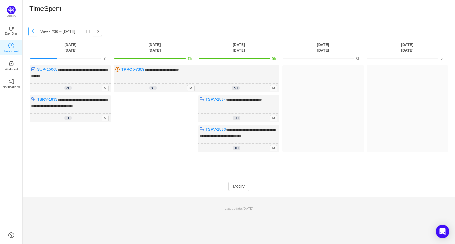
click at [34, 31] on button "button" at bounding box center [32, 31] width 9 height 9
type input "Week #35 ~ [DATE]"
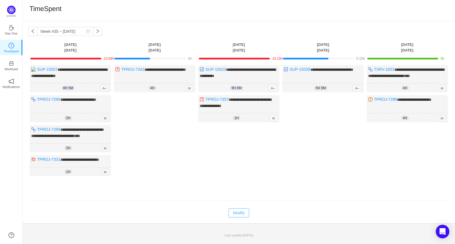
click at [239, 210] on button "Modify" at bounding box center [238, 212] width 21 height 9
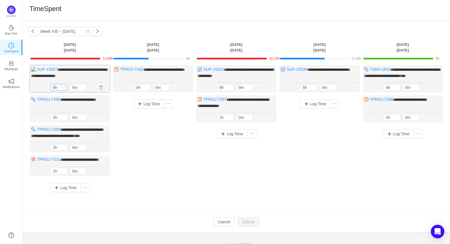
click at [55, 86] on input "8h" at bounding box center [59, 87] width 16 height 6
click at [228, 225] on button "Cancel" at bounding box center [225, 221] width 22 height 9
